Goal: Task Accomplishment & Management: Manage account settings

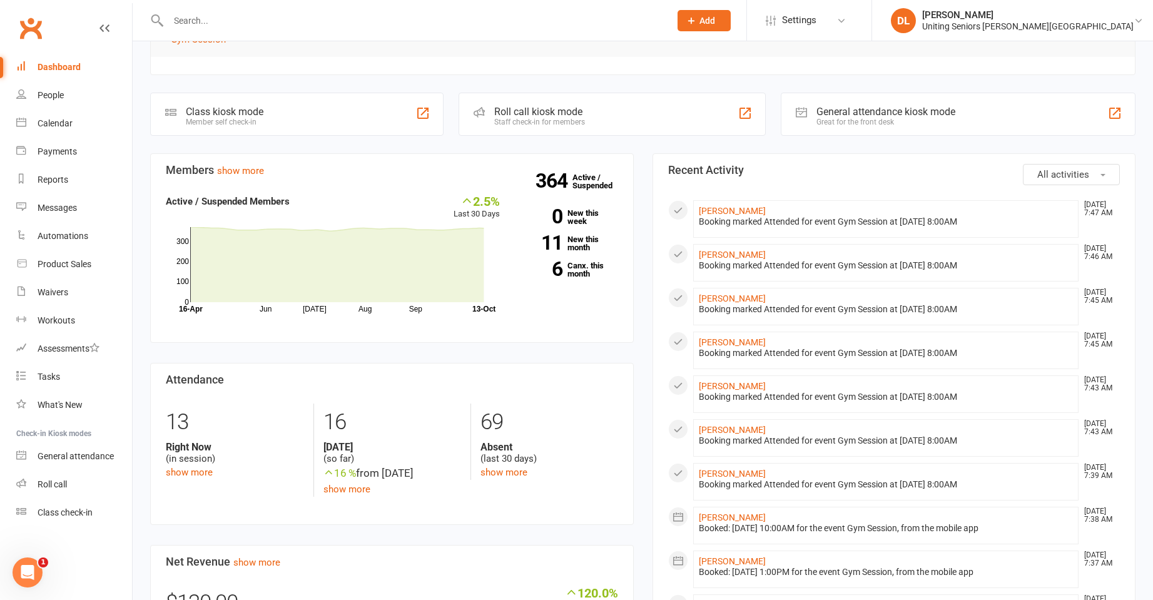
click at [245, 24] on input "text" at bounding box center [413, 21] width 497 height 18
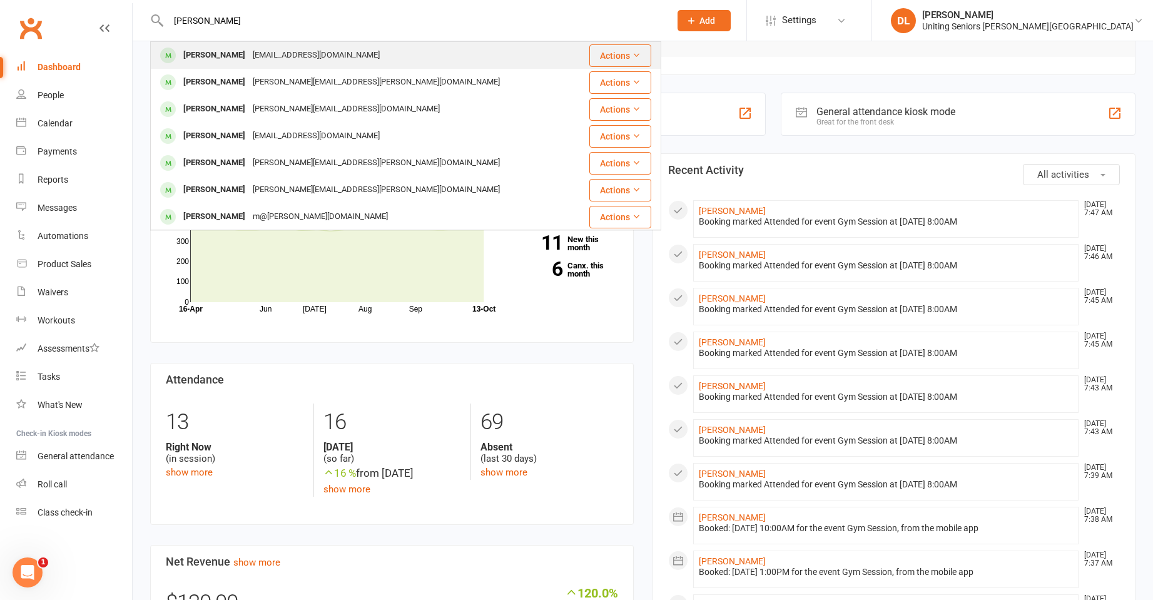
type input "[PERSON_NAME]"
click at [384, 43] on div "[PERSON_NAME] [EMAIL_ADDRESS][DOMAIN_NAME]" at bounding box center [364, 56] width 426 height 26
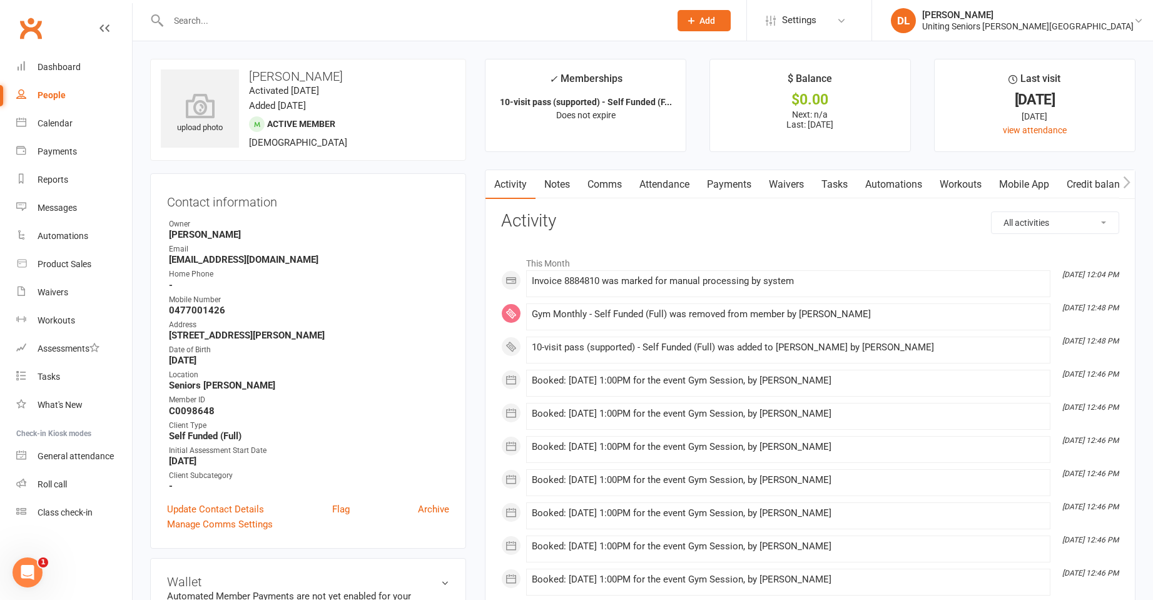
click at [665, 176] on link "Attendance" at bounding box center [665, 184] width 68 height 29
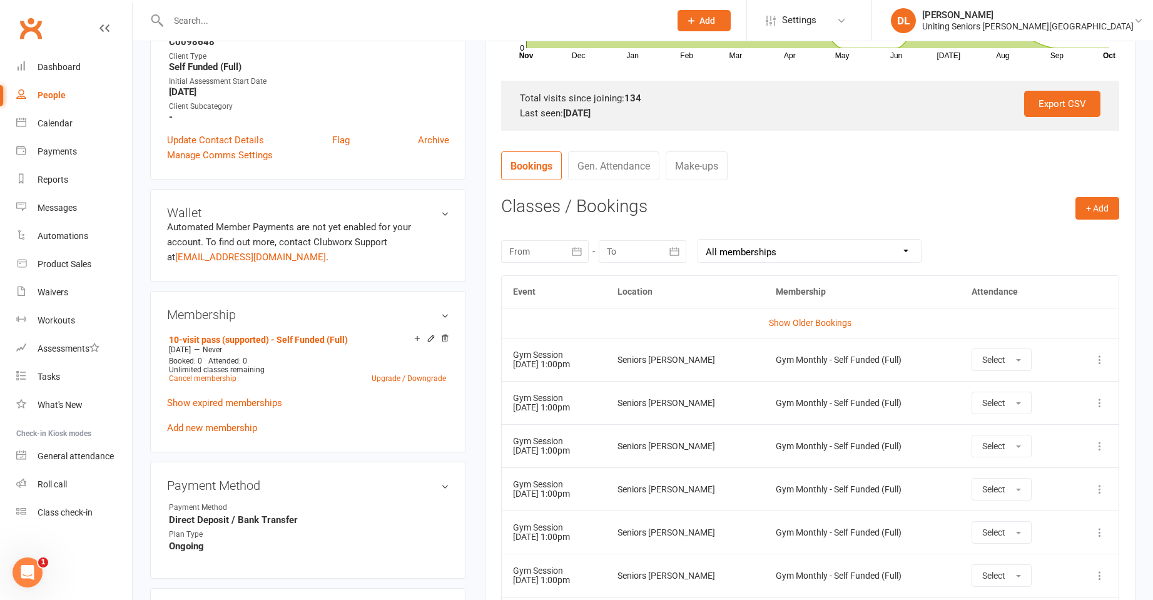
scroll to position [313, 0]
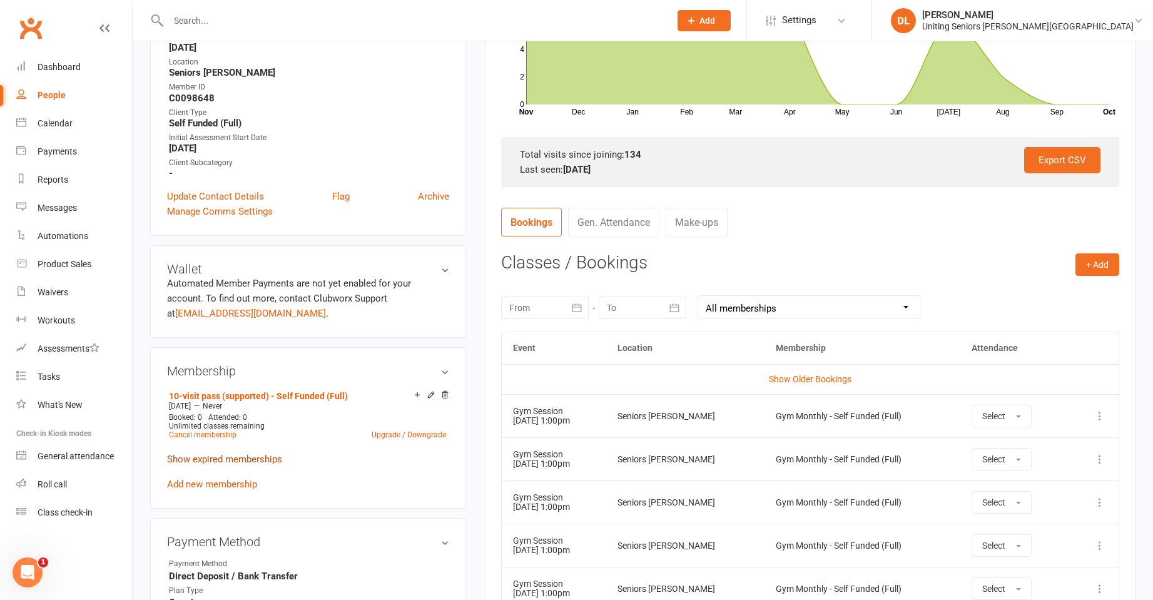
click at [253, 461] on link "Show expired memberships" at bounding box center [224, 459] width 115 height 11
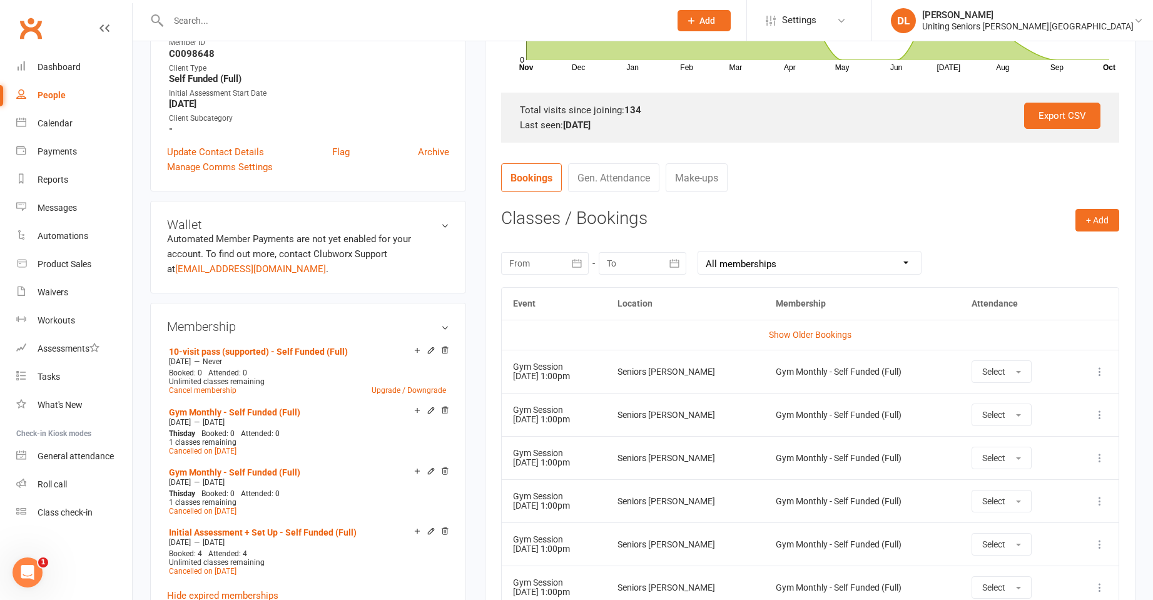
scroll to position [375, 0]
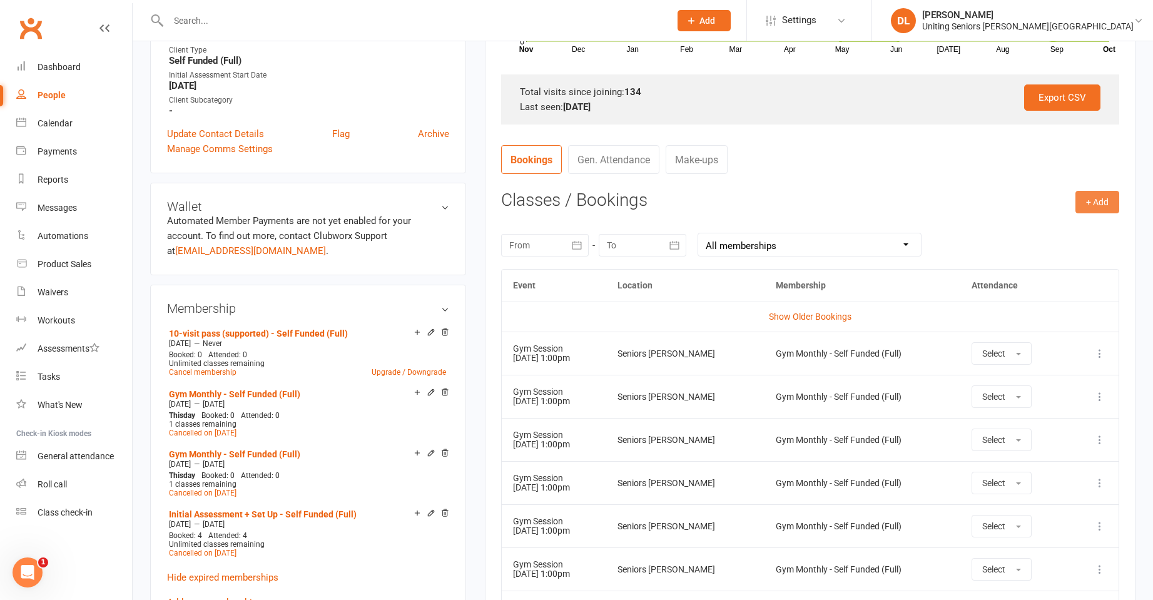
click at [1091, 203] on button "+ Add" at bounding box center [1098, 202] width 44 height 23
click at [1078, 232] on link "Book Event" at bounding box center [1057, 230] width 124 height 25
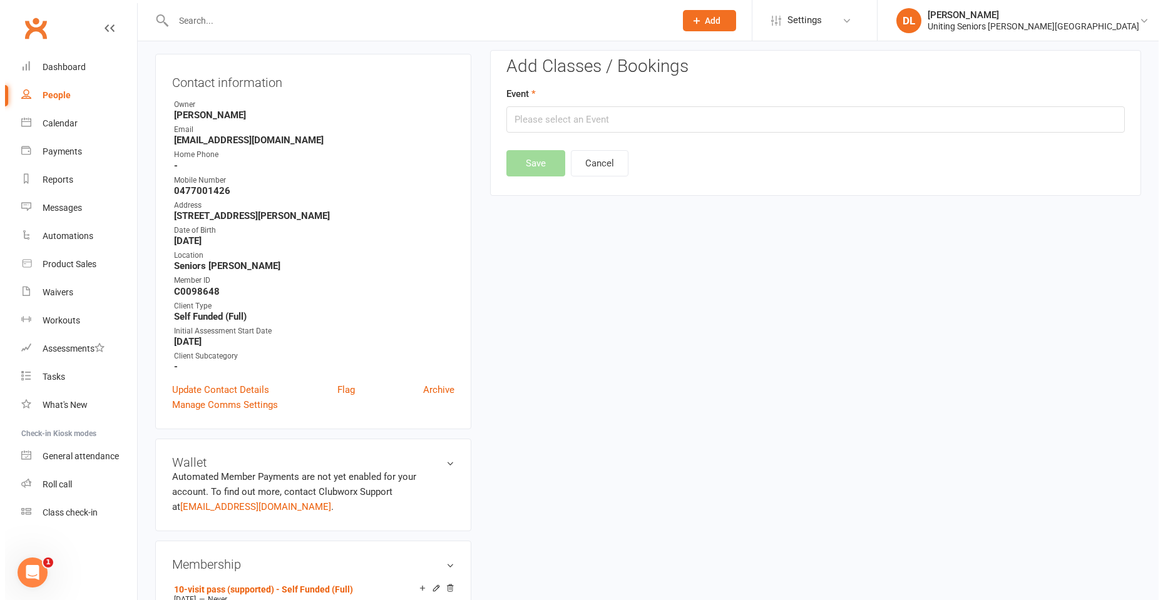
scroll to position [107, 0]
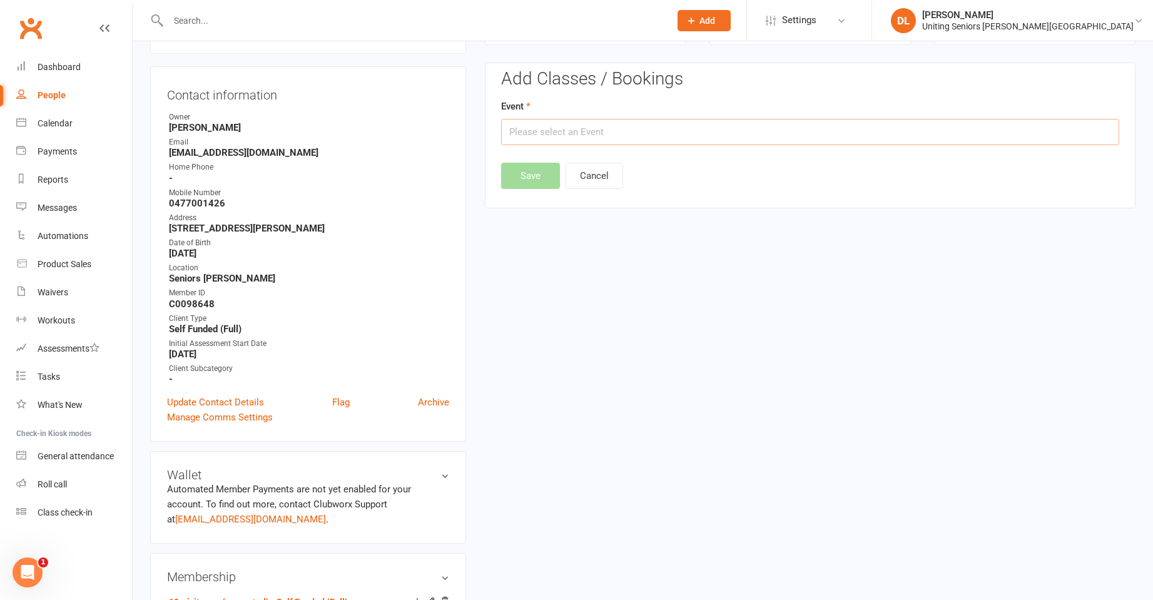
click at [708, 135] on input "text" at bounding box center [810, 132] width 618 height 26
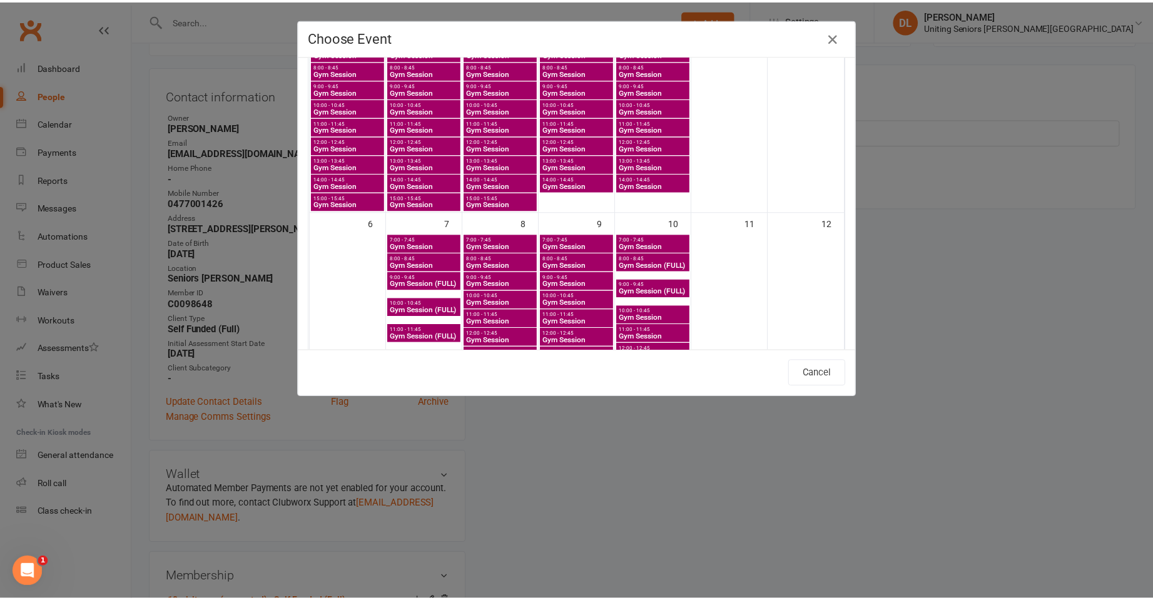
scroll to position [250, 0]
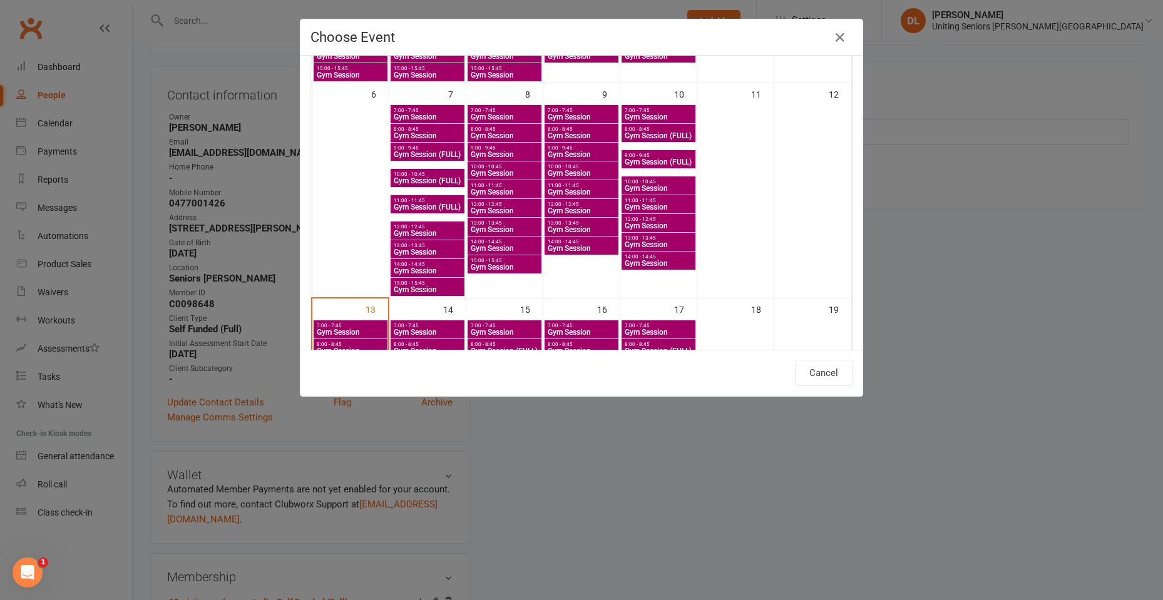
click at [563, 191] on span "Gym Session" at bounding box center [581, 192] width 69 height 8
type input "Gym Session - [DATE] 11:00:00 AM"
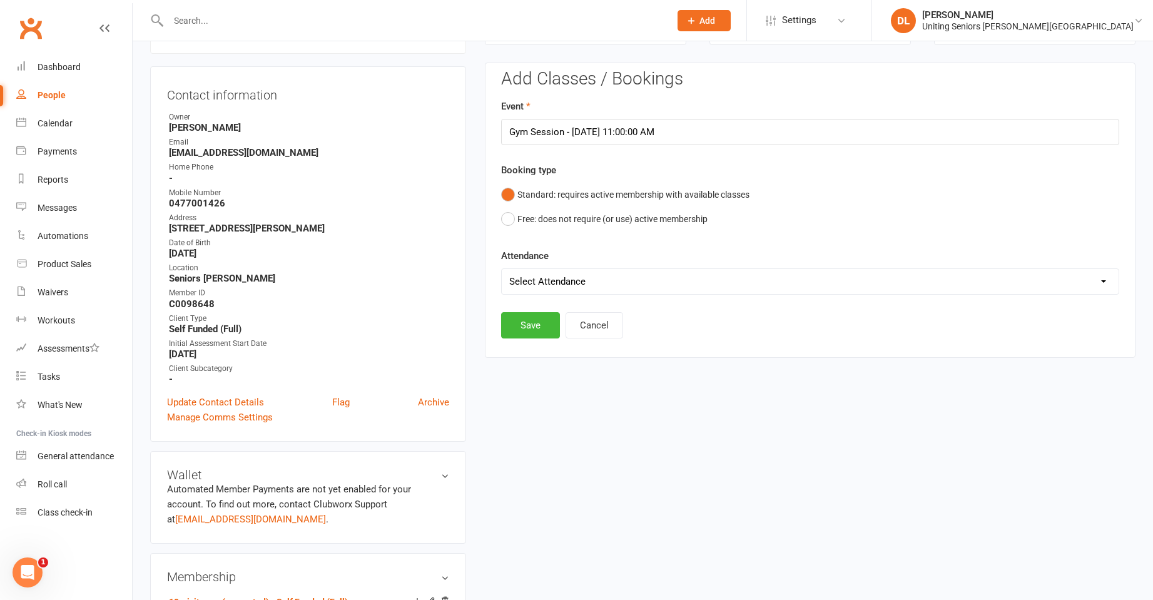
click at [603, 287] on select "Select Attendance Attended Absent" at bounding box center [810, 281] width 617 height 25
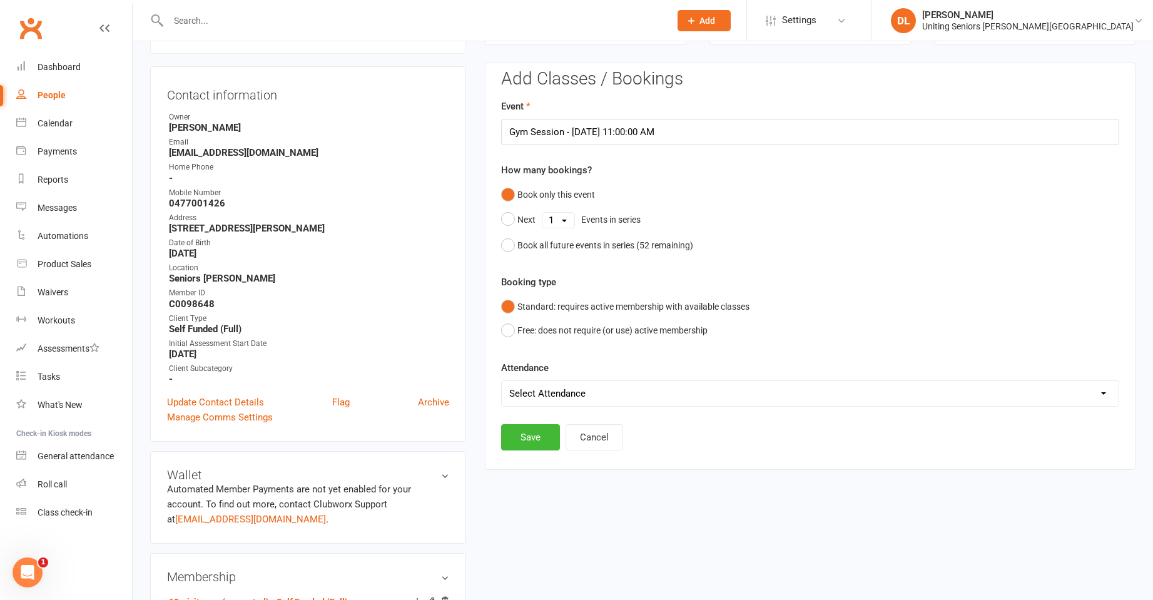
select select "0"
click at [502, 381] on select "Select Attendance Attended Absent" at bounding box center [810, 393] width 617 height 25
click at [536, 436] on button "Save" at bounding box center [530, 437] width 59 height 26
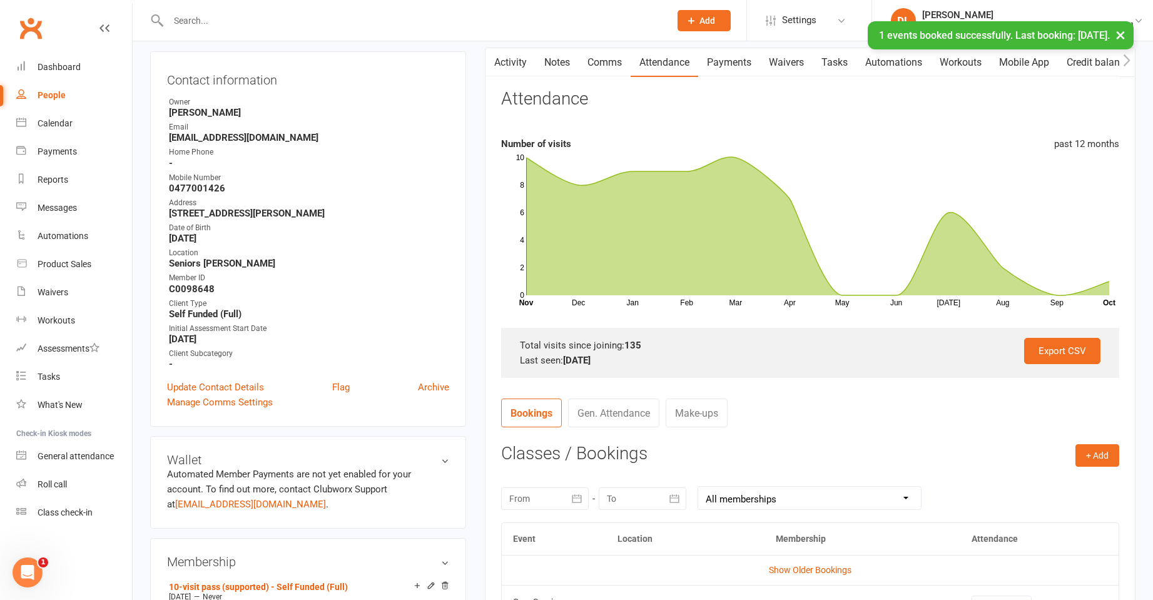
scroll to position [0, 0]
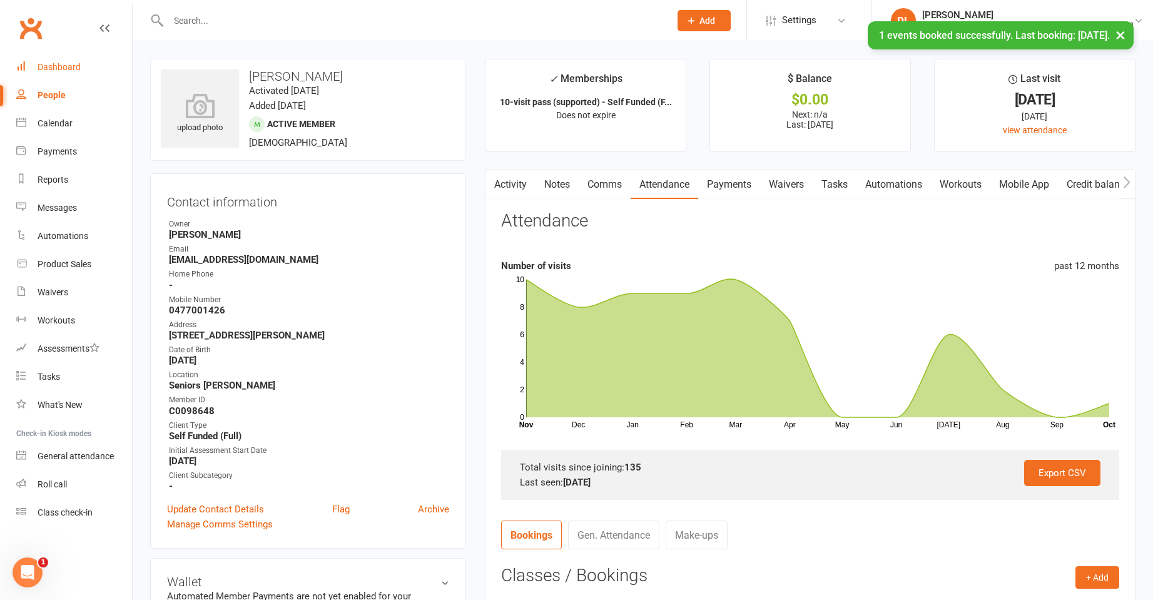
click at [86, 75] on link "Dashboard" at bounding box center [74, 67] width 116 height 28
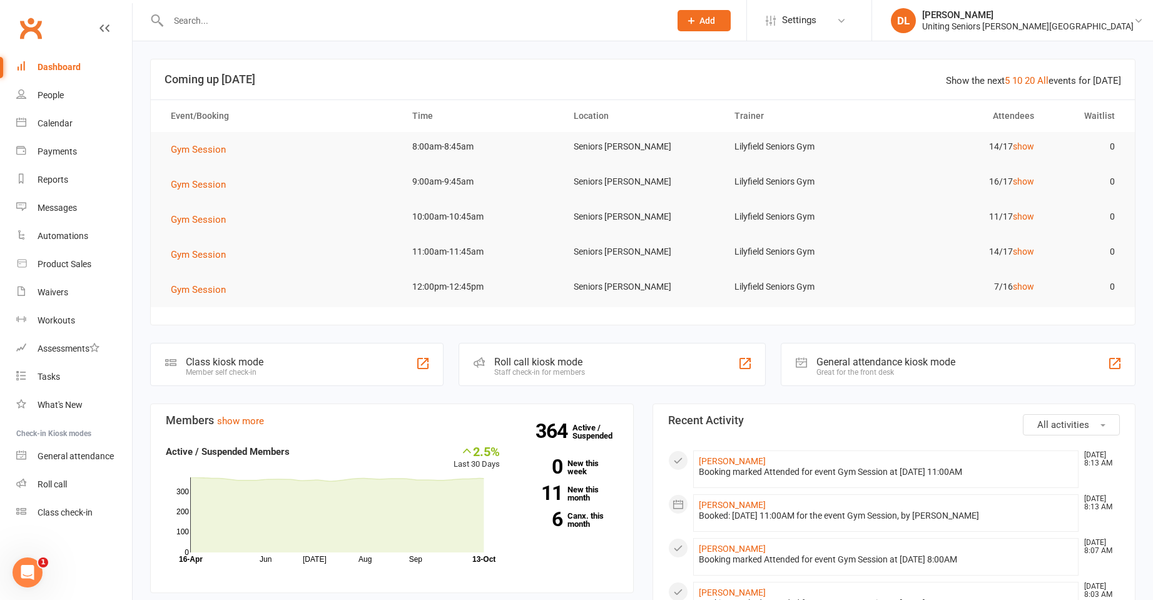
click at [350, 19] on input "text" at bounding box center [413, 21] width 497 height 18
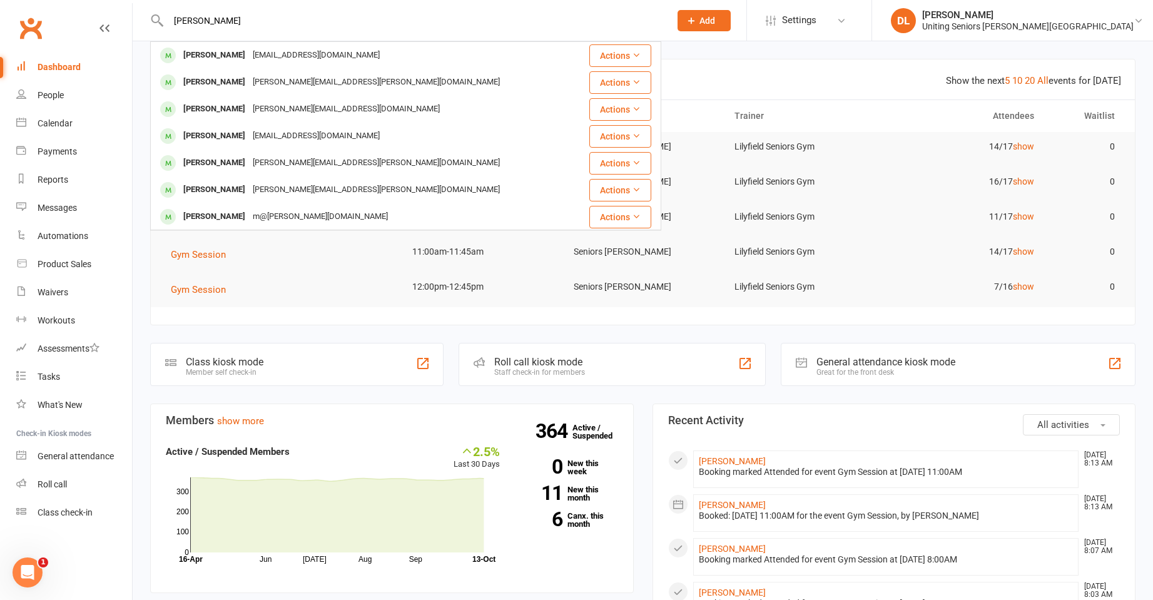
type input "[PERSON_NAME]"
click at [350, 49] on div "[PERSON_NAME] [EMAIL_ADDRESS][DOMAIN_NAME]" at bounding box center [364, 56] width 426 height 26
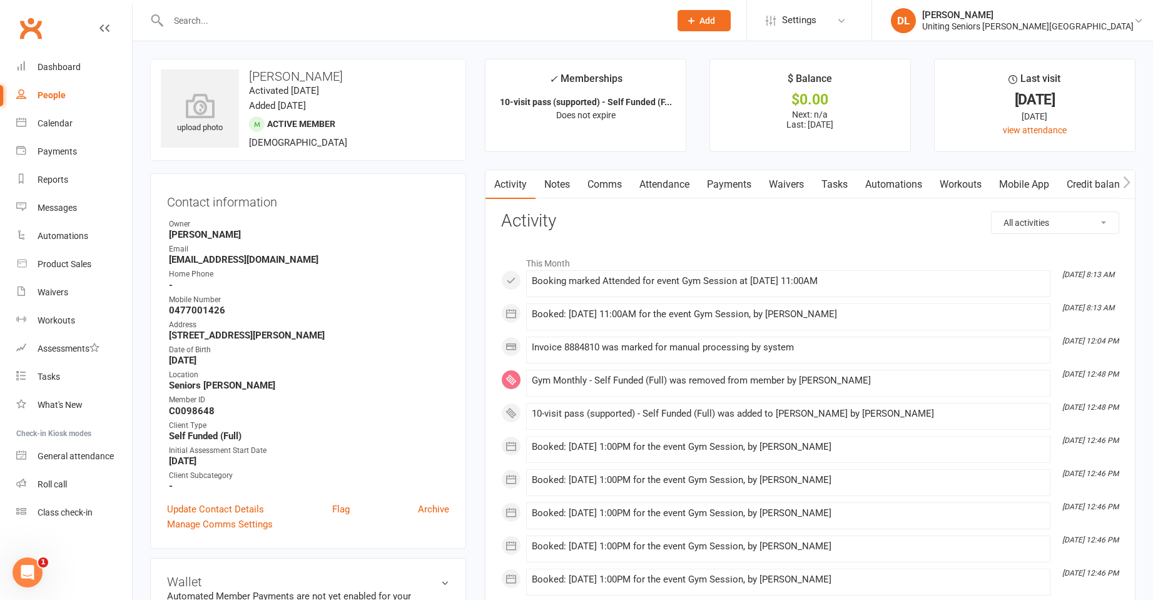
click at [60, 53] on div "Clubworx" at bounding box center [66, 36] width 132 height 46
click at [48, 76] on link "Dashboard" at bounding box center [74, 67] width 116 height 28
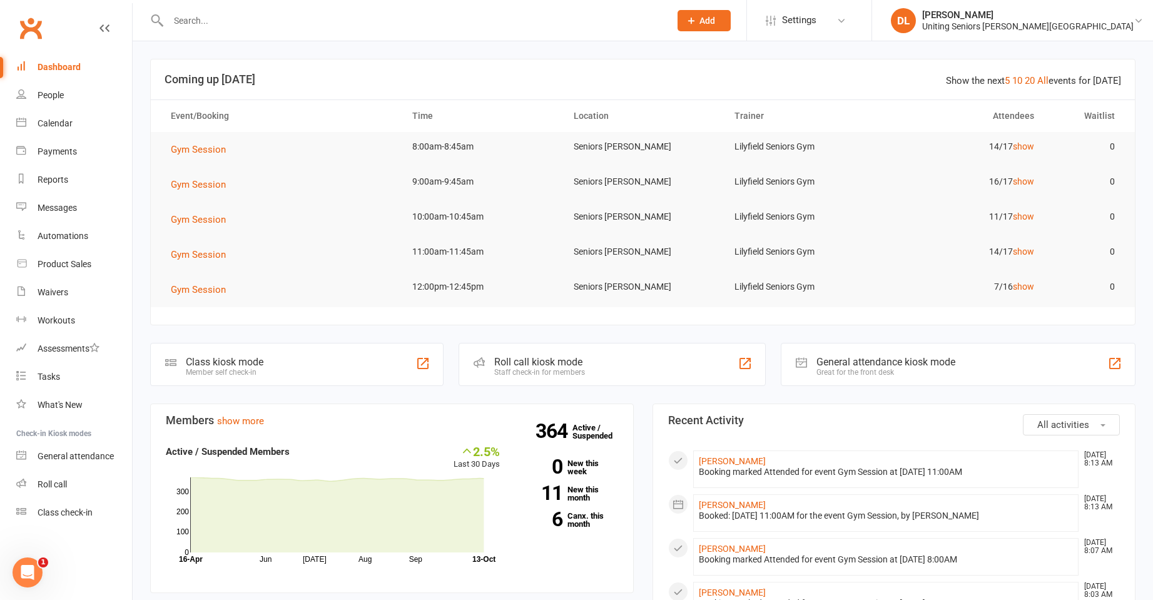
click at [315, 6] on div at bounding box center [405, 20] width 511 height 41
click at [335, 30] on div at bounding box center [405, 20] width 511 height 41
click at [307, 26] on input "text" at bounding box center [413, 21] width 497 height 18
type input "clariss"
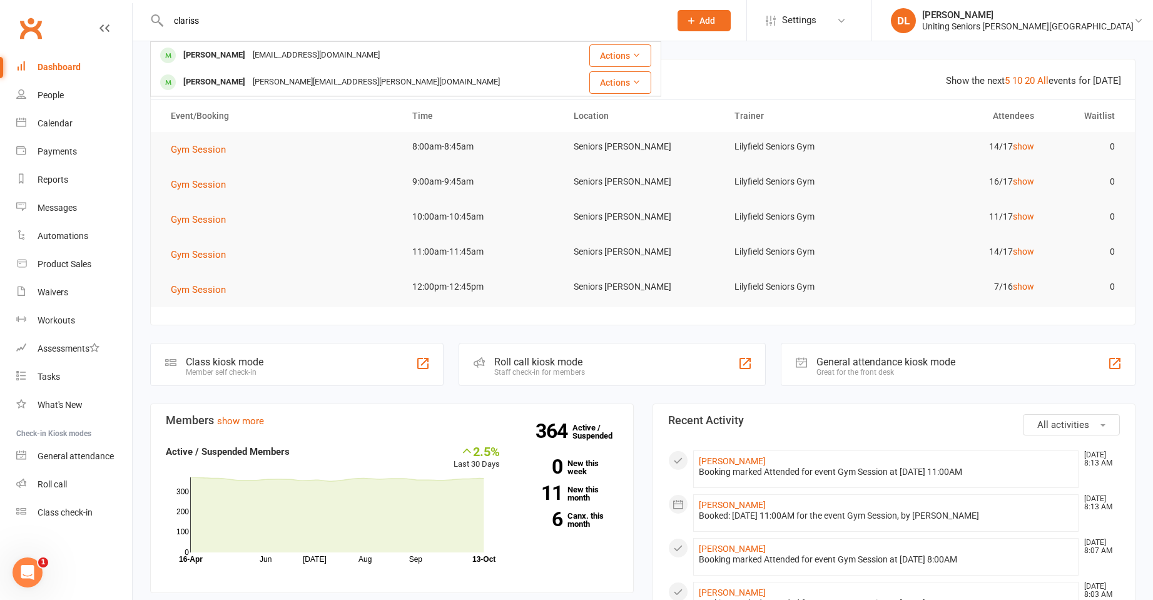
click at [863, 90] on header "Show the next 5 10 20 All events for [DATE] Coming up [DATE]" at bounding box center [643, 79] width 984 height 40
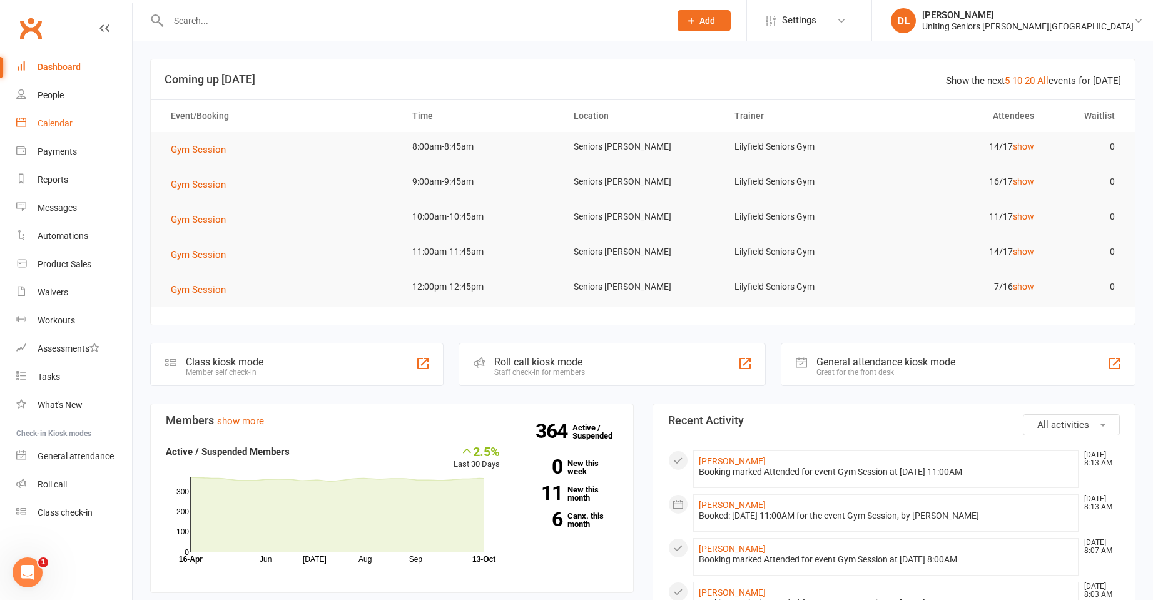
click at [59, 123] on div "Calendar" at bounding box center [55, 123] width 35 height 10
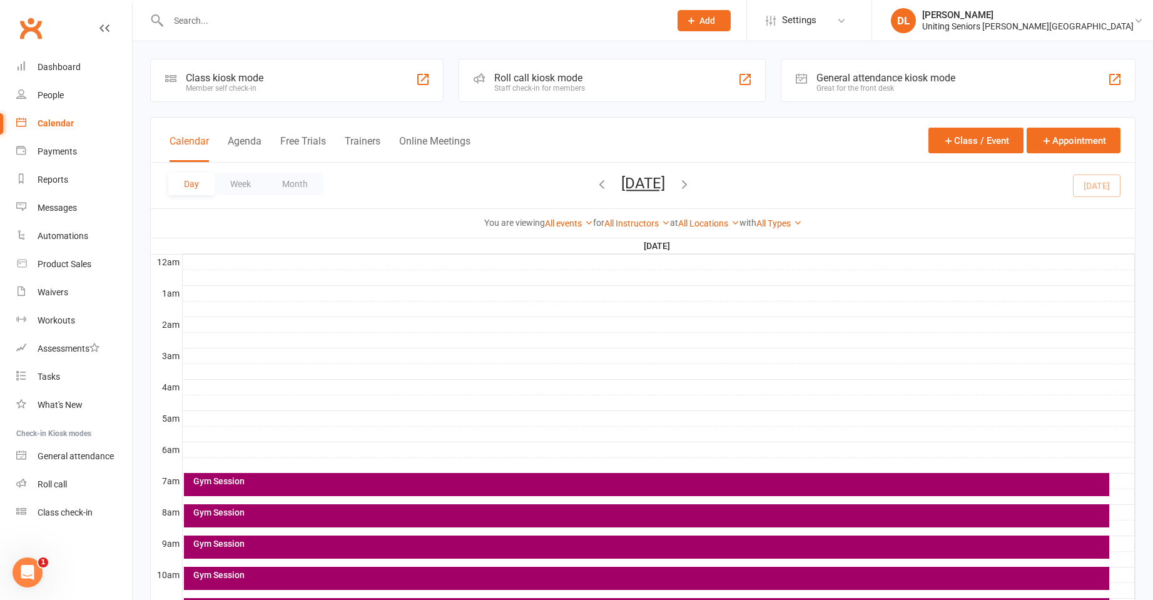
click at [662, 185] on button "[DATE]" at bounding box center [643, 184] width 44 height 18
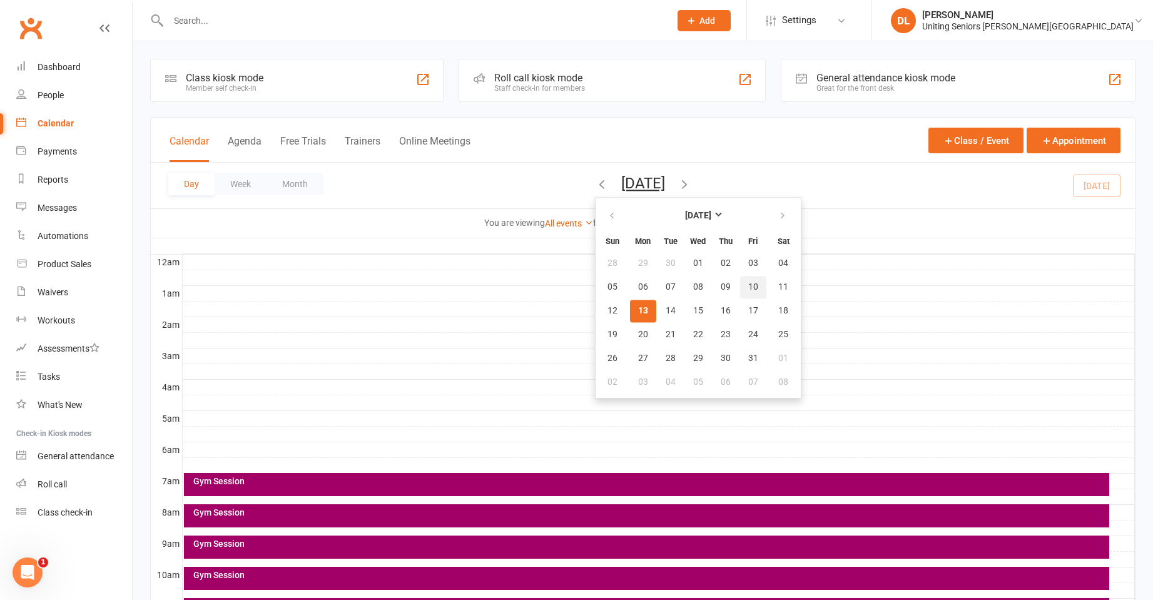
click at [740, 289] on button "10" at bounding box center [753, 287] width 26 height 23
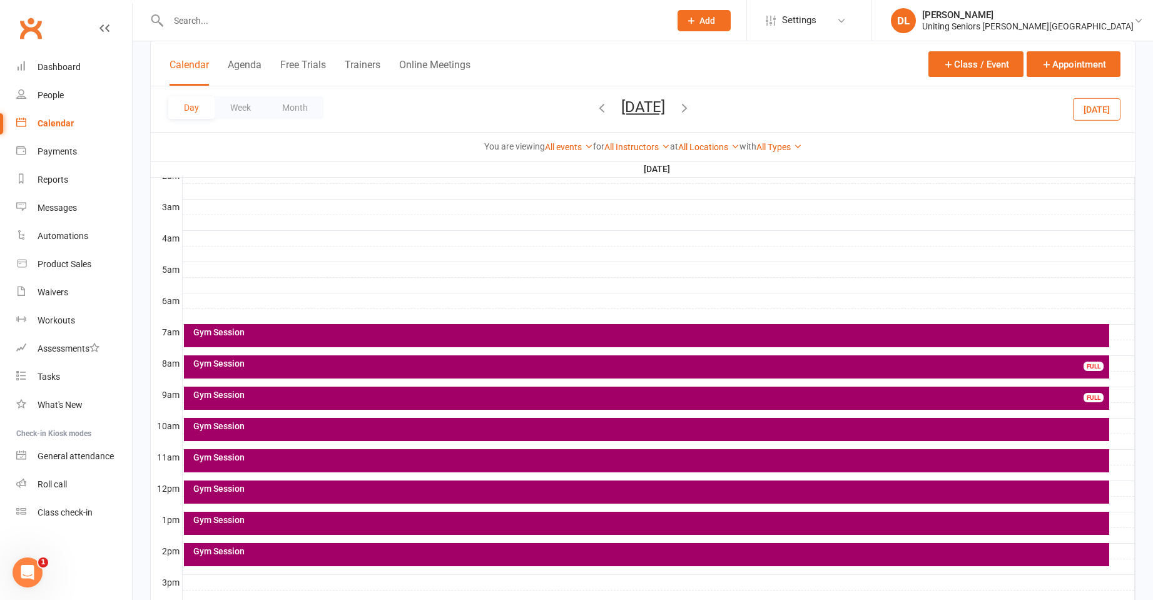
scroll to position [250, 0]
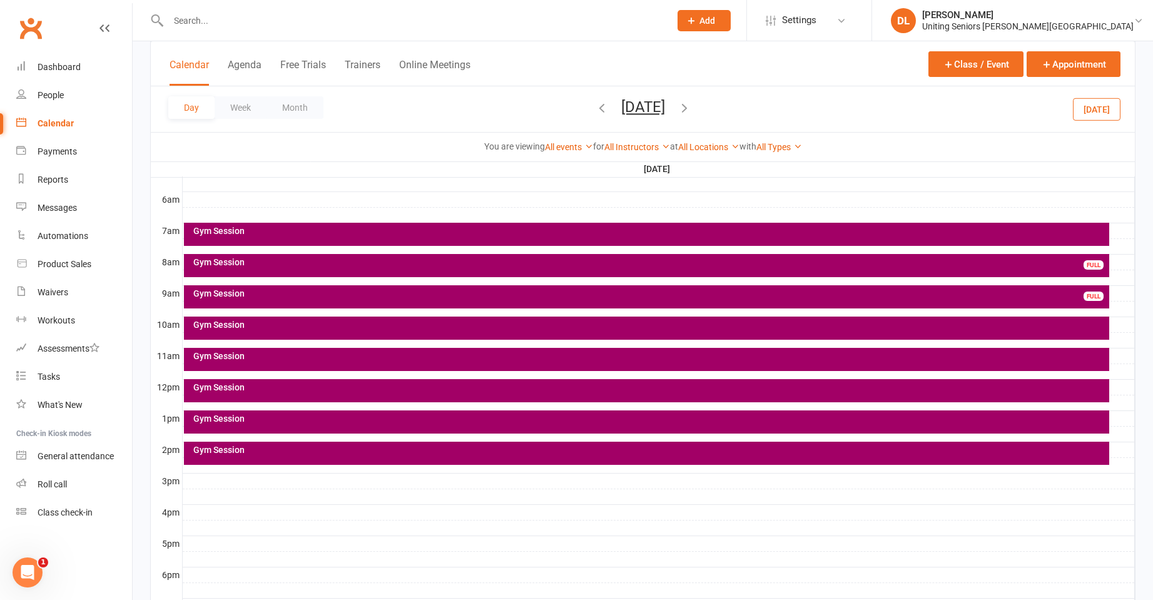
click at [716, 436] on div at bounding box center [659, 434] width 952 height 15
click at [718, 452] on div "Gym Session" at bounding box center [650, 450] width 915 height 9
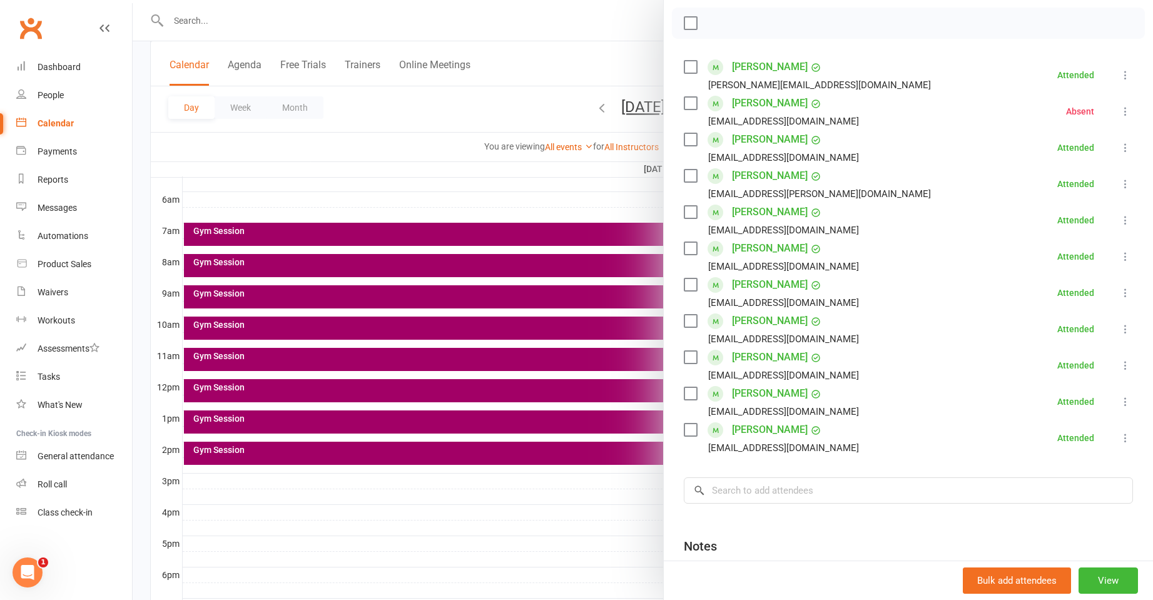
scroll to position [188, 0]
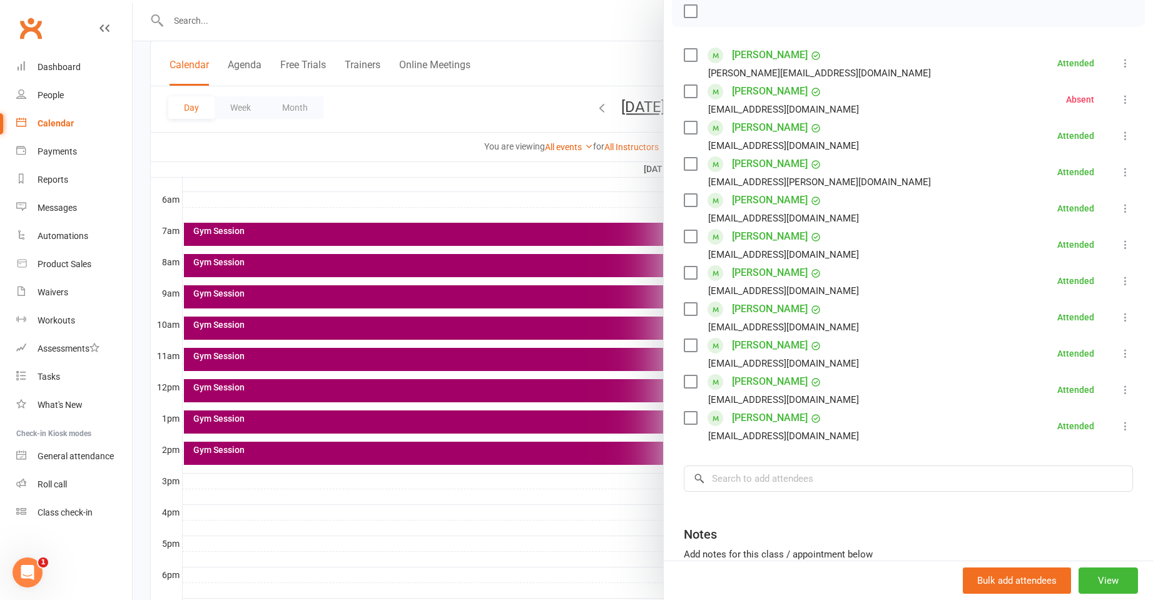
click at [583, 397] on div at bounding box center [643, 300] width 1021 height 600
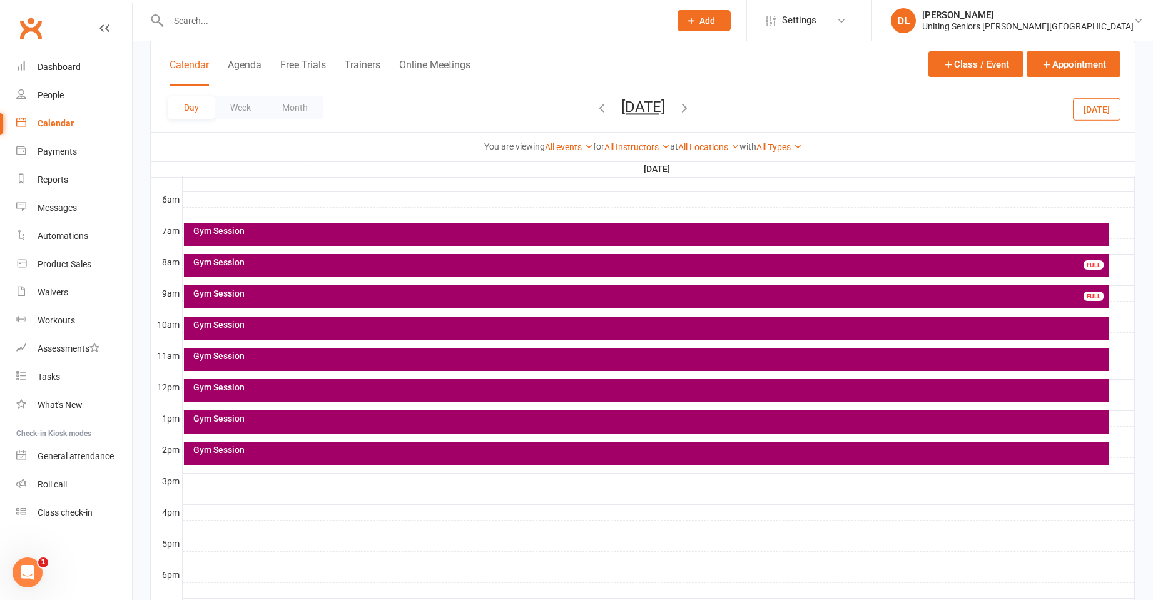
click at [544, 421] on div "Gym Session" at bounding box center [650, 418] width 915 height 9
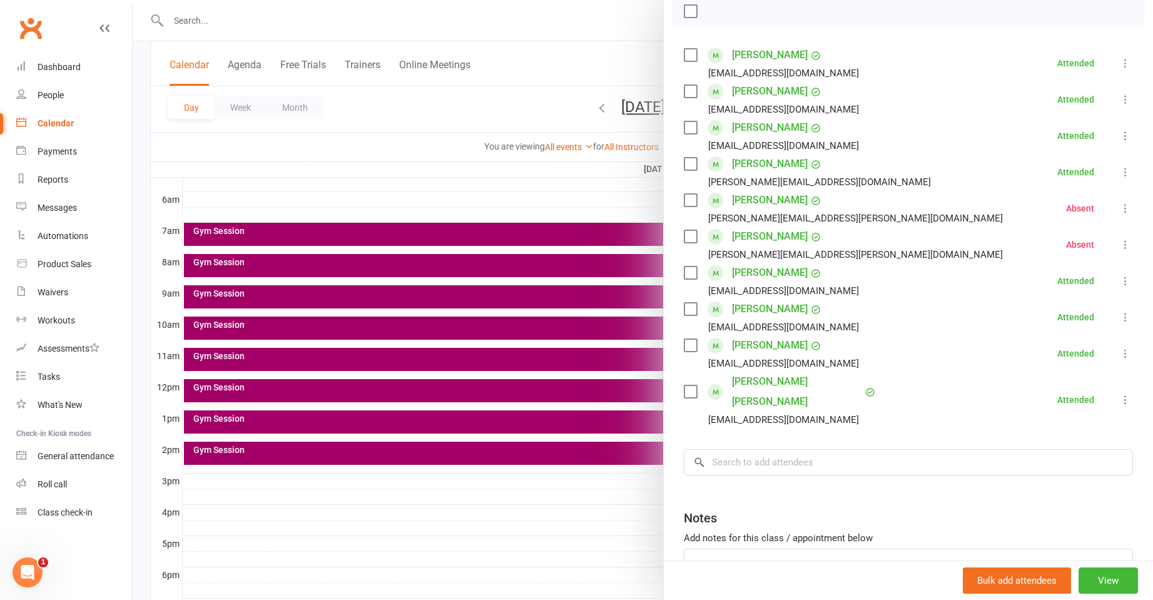
drag, startPoint x: 546, startPoint y: 369, endPoint x: 544, endPoint y: 376, distance: 7.9
click at [546, 369] on div at bounding box center [643, 300] width 1021 height 600
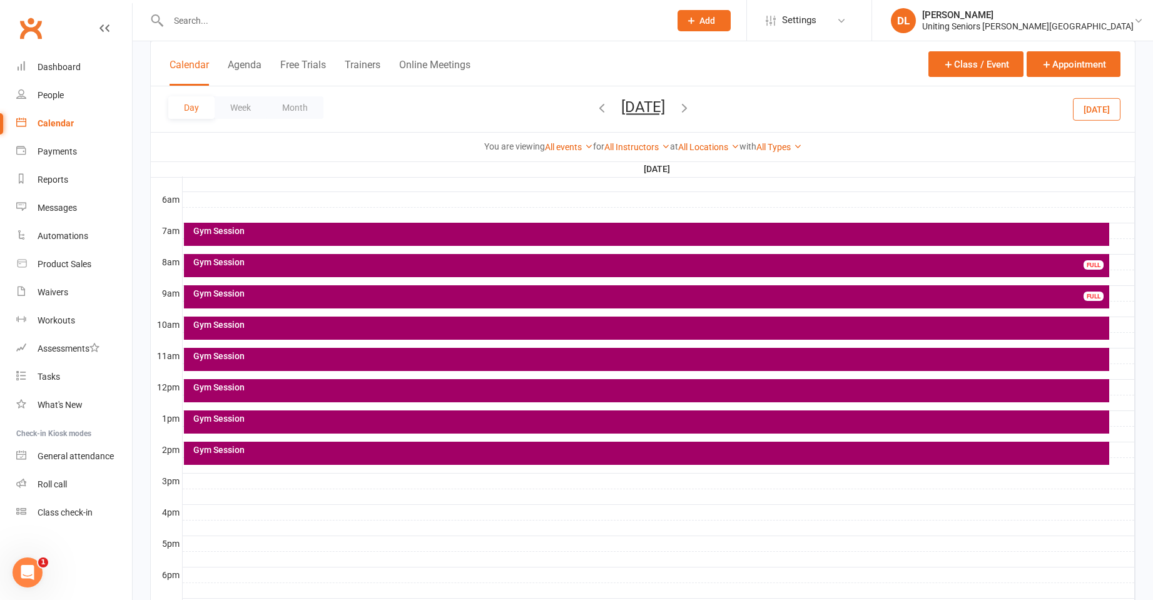
click at [543, 388] on div "Gym Session" at bounding box center [650, 387] width 915 height 9
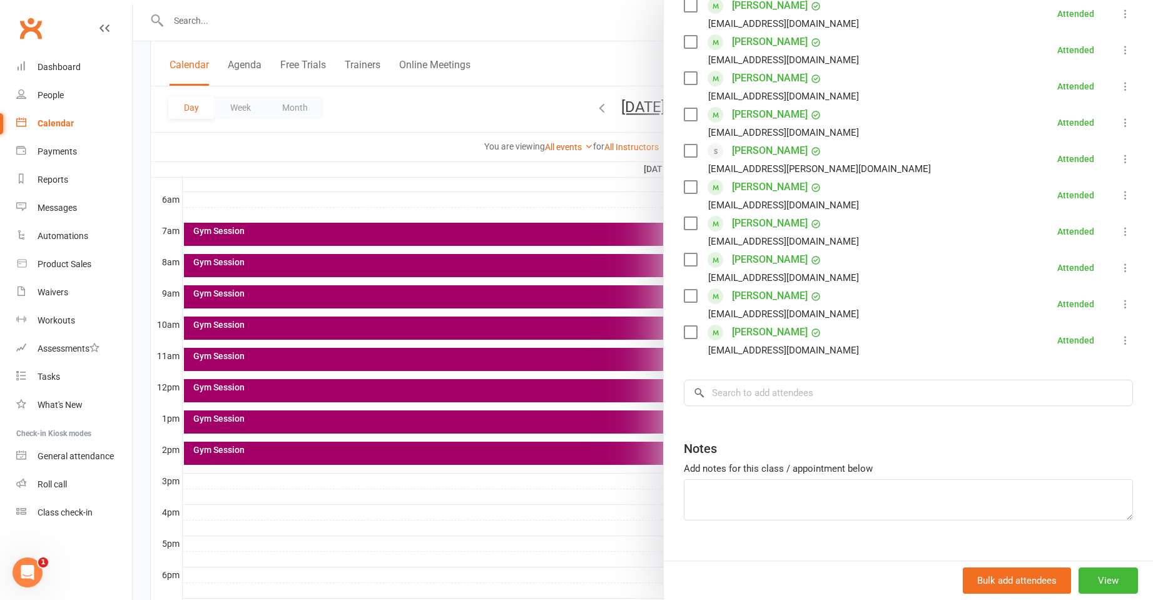
scroll to position [296, 0]
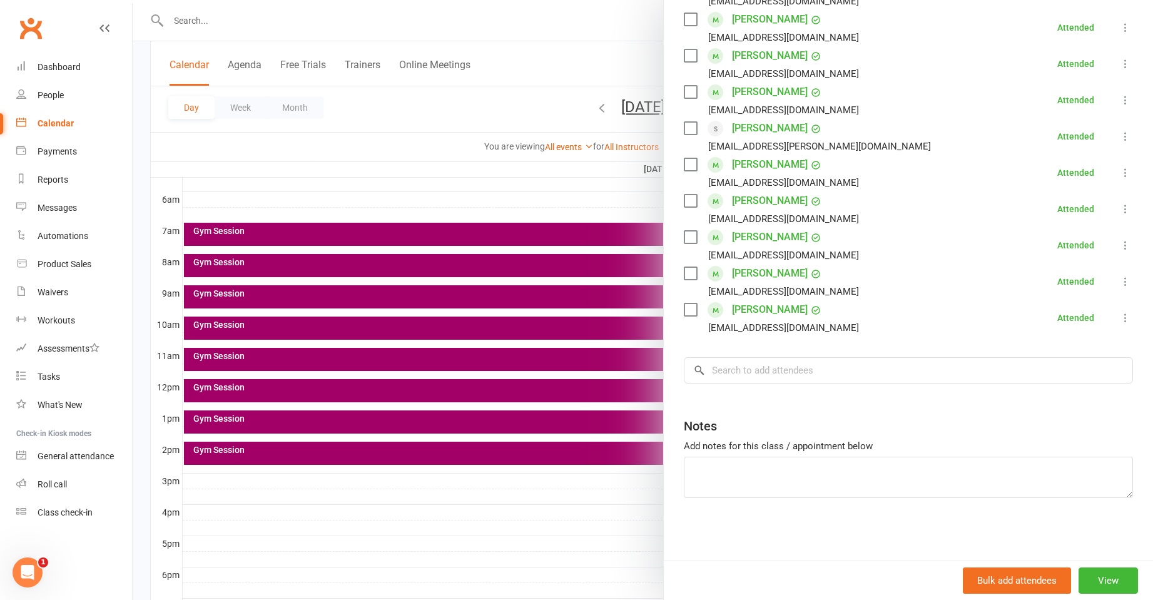
click at [527, 340] on div at bounding box center [643, 300] width 1021 height 600
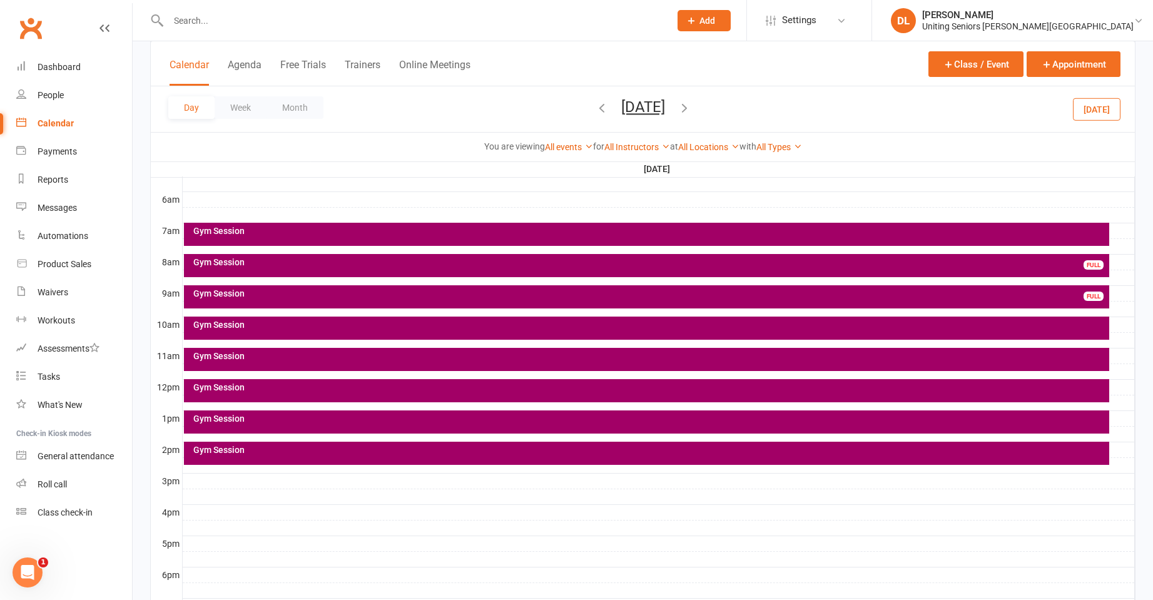
click at [466, 360] on div "Gym Session" at bounding box center [650, 356] width 915 height 9
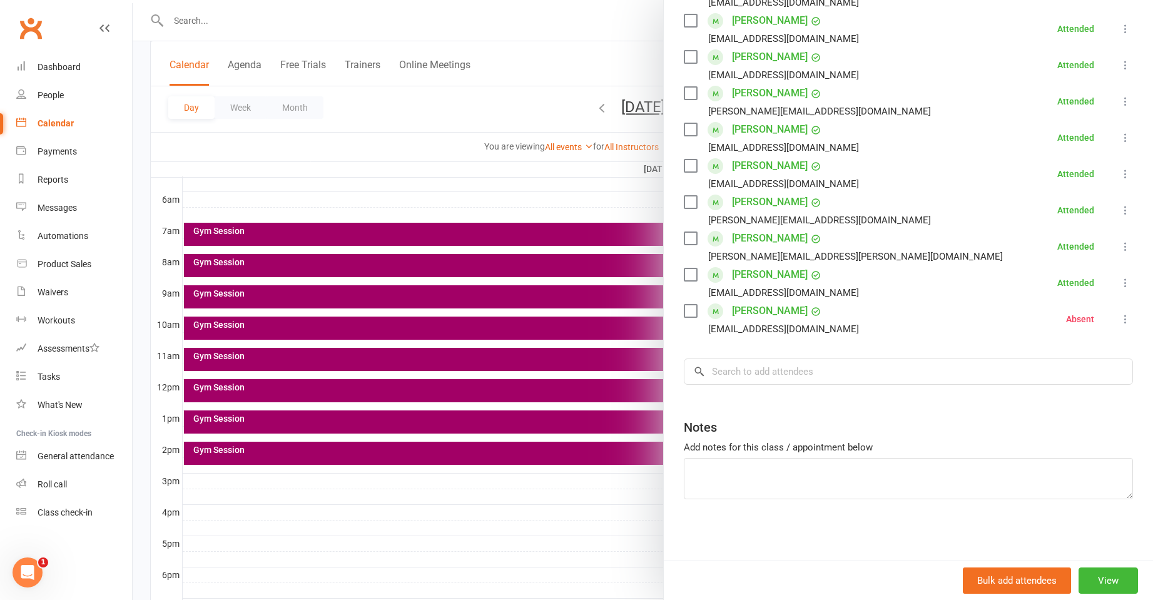
scroll to position [260, 0]
click at [559, 329] on div at bounding box center [643, 300] width 1021 height 600
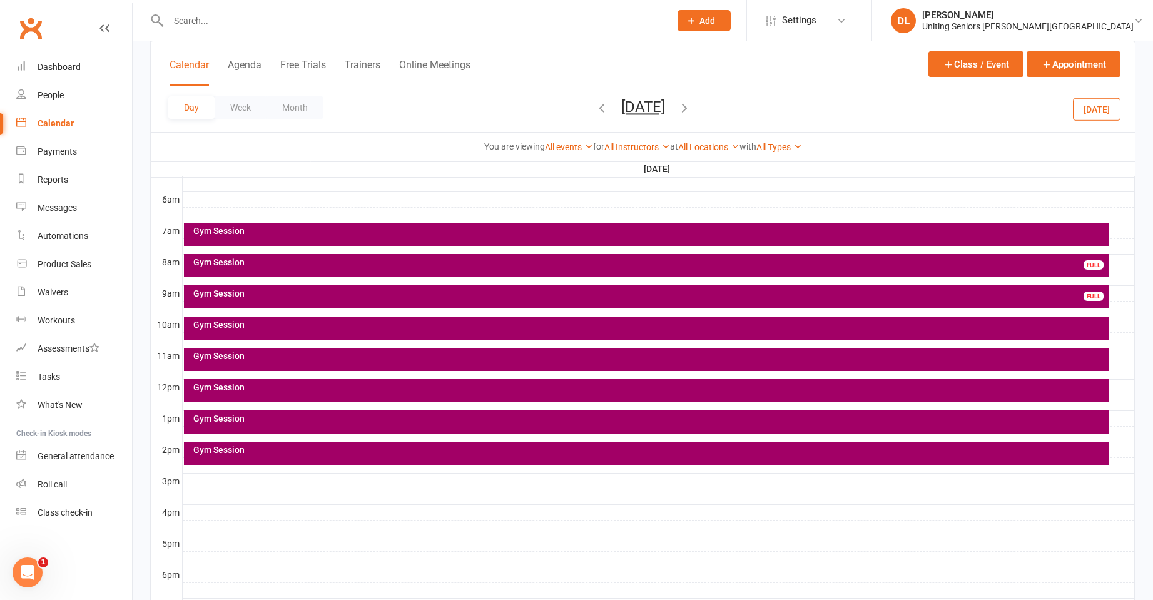
click at [551, 325] on div "Gym Session" at bounding box center [650, 324] width 915 height 9
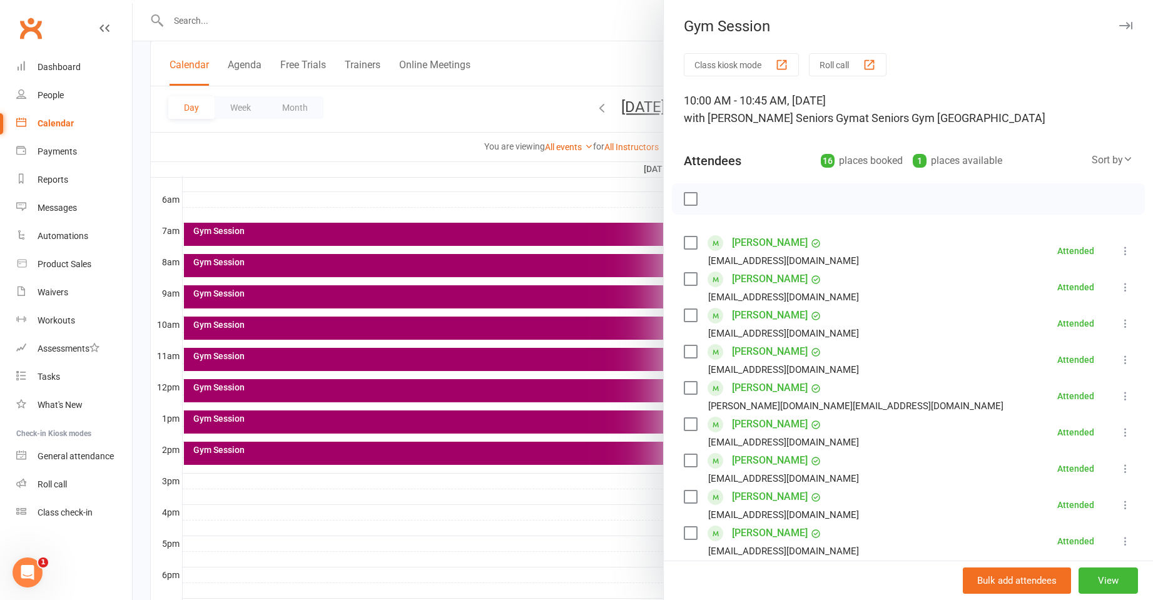
scroll to position [313, 0]
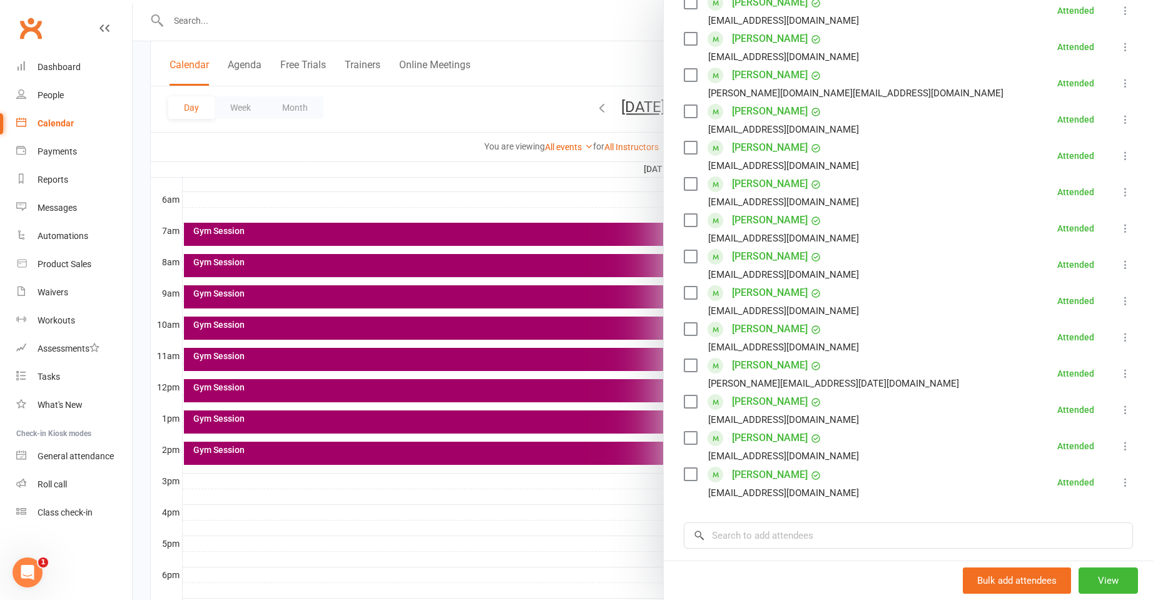
click at [520, 304] on div at bounding box center [643, 300] width 1021 height 600
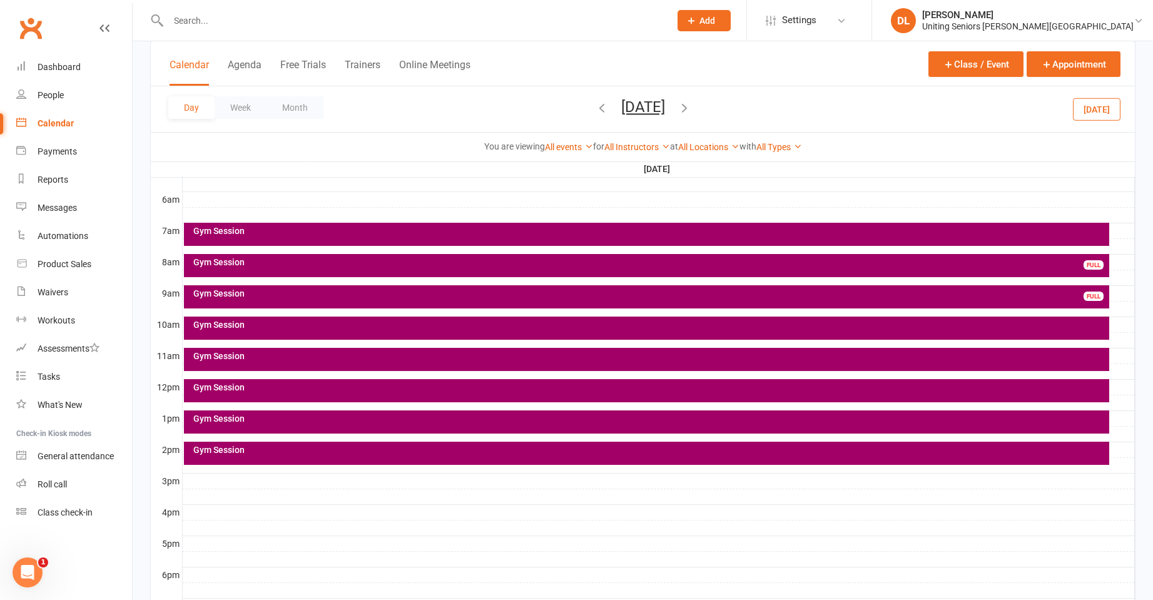
click at [509, 297] on div "Gym Session" at bounding box center [650, 293] width 915 height 9
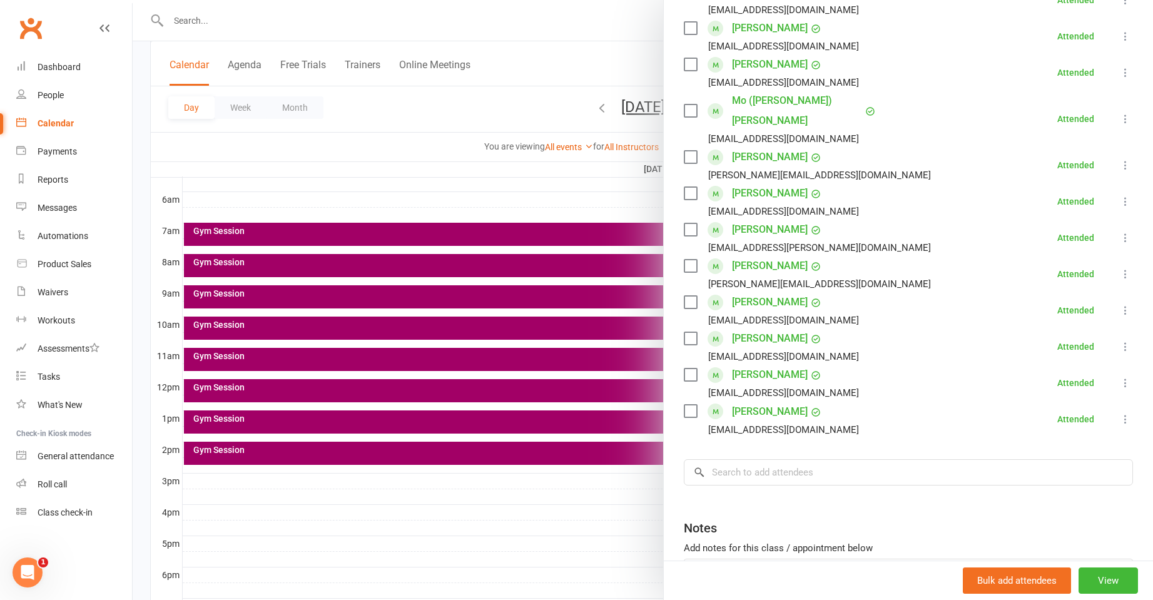
scroll to position [438, 0]
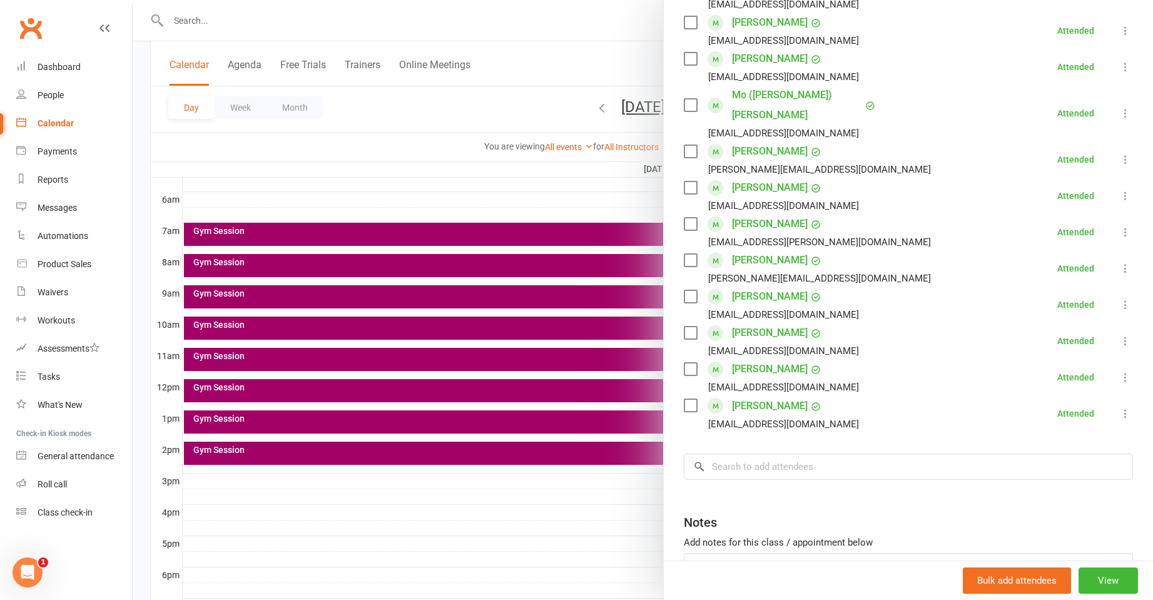
click at [556, 322] on div at bounding box center [643, 300] width 1021 height 600
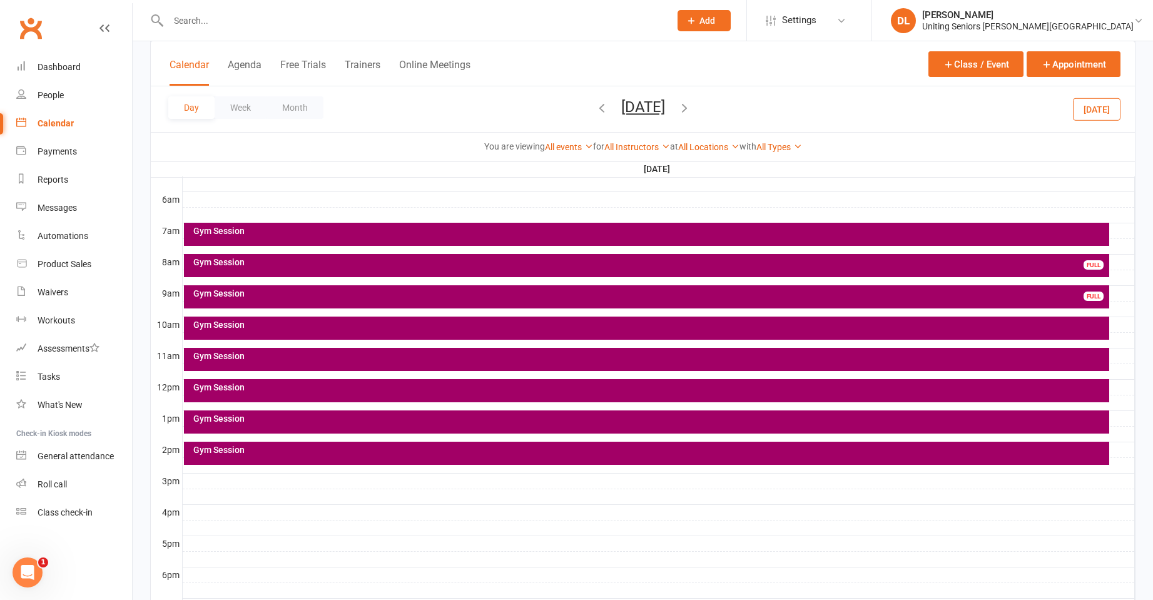
click at [434, 272] on div "Gym Session FULL" at bounding box center [647, 265] width 926 height 23
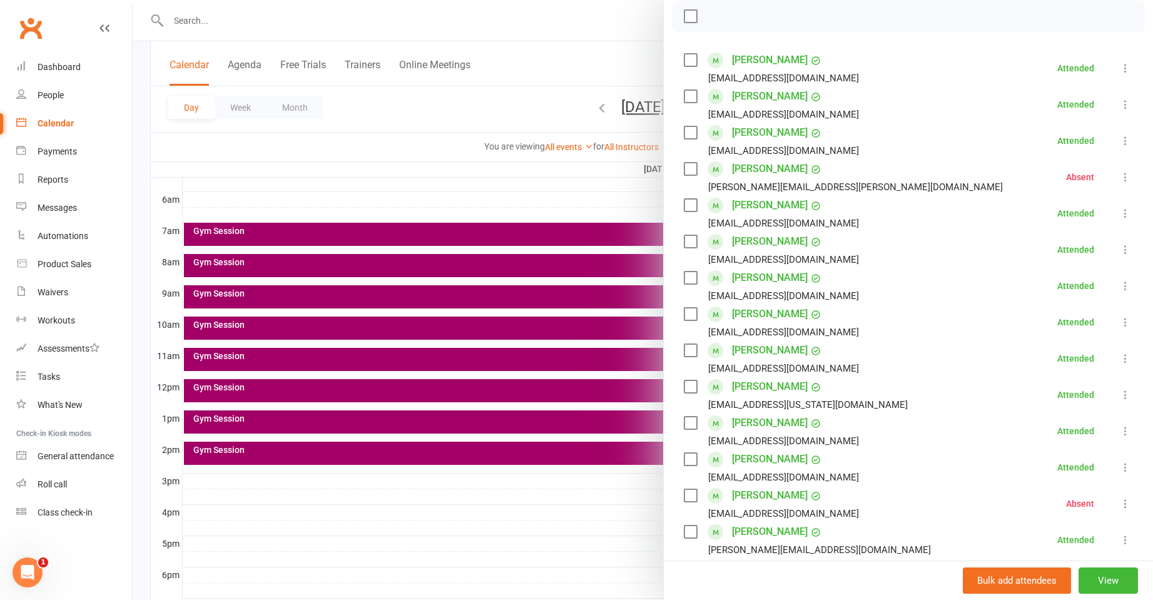
scroll to position [375, 0]
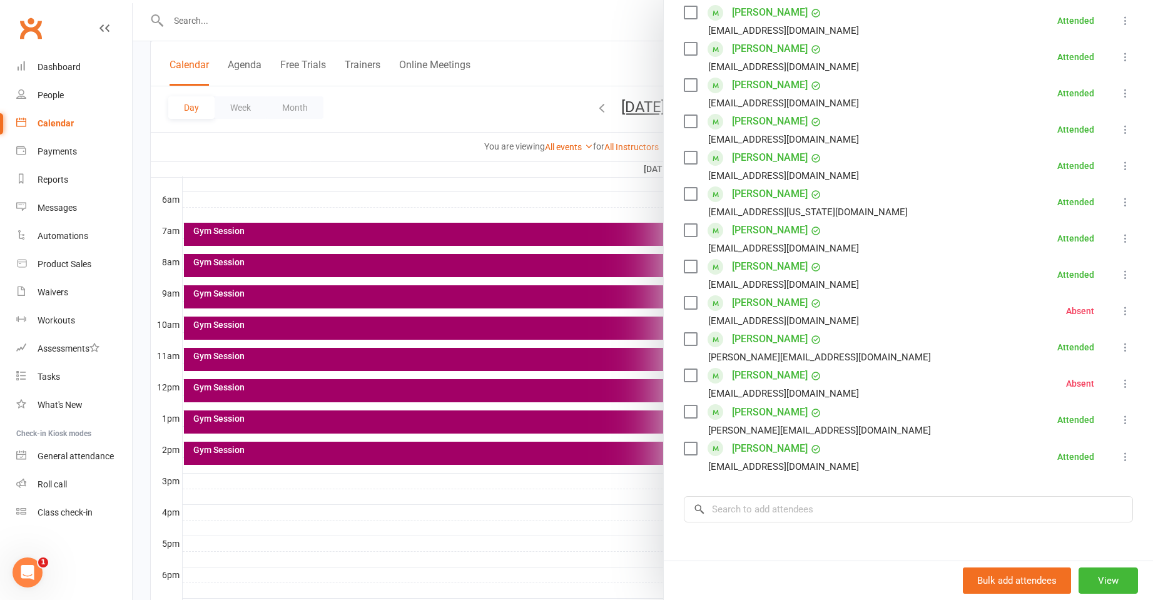
click at [442, 276] on div at bounding box center [643, 300] width 1021 height 600
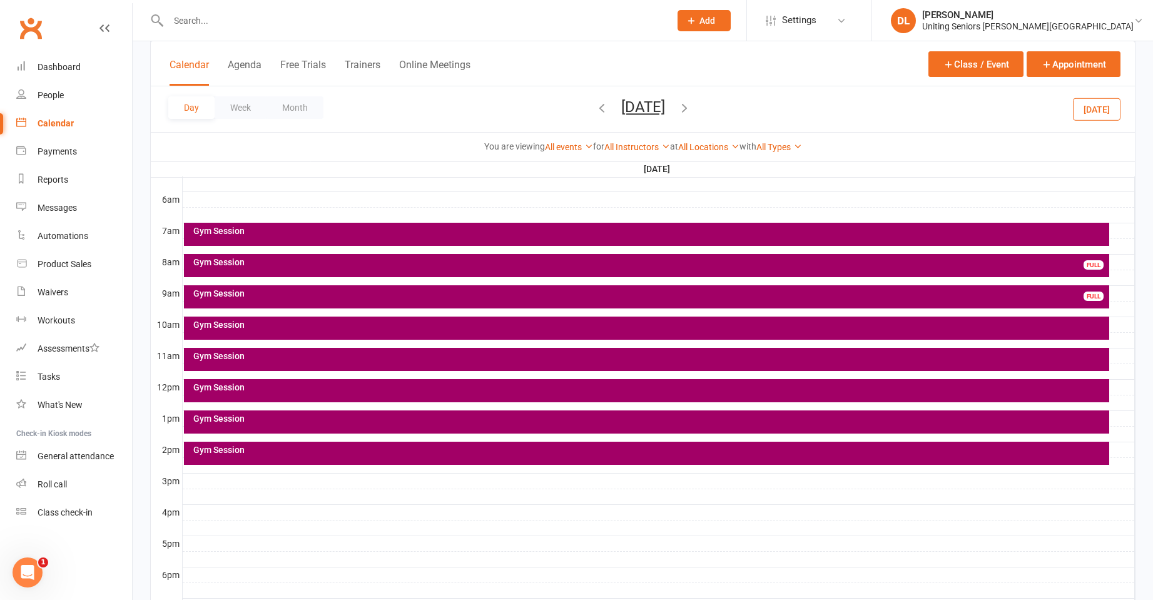
click at [352, 232] on div "Gym Session" at bounding box center [650, 231] width 915 height 9
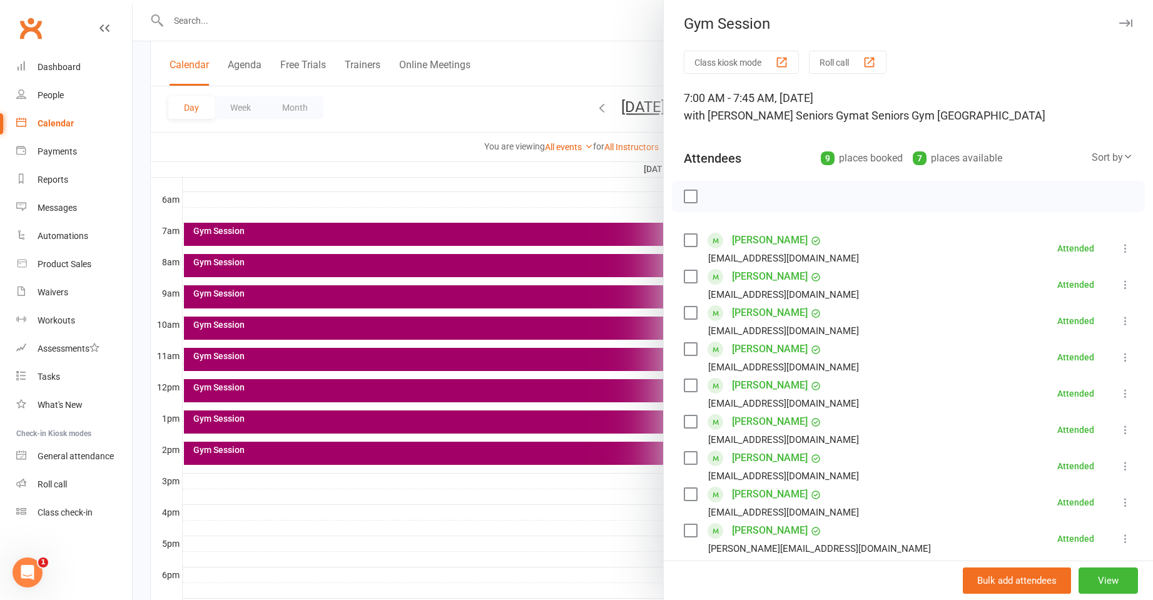
scroll to position [0, 0]
